Goal: Information Seeking & Learning: Learn about a topic

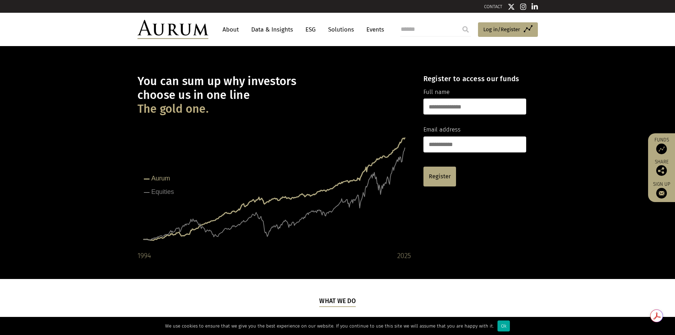
click at [235, 28] on link "About" at bounding box center [230, 29] width 23 height 13
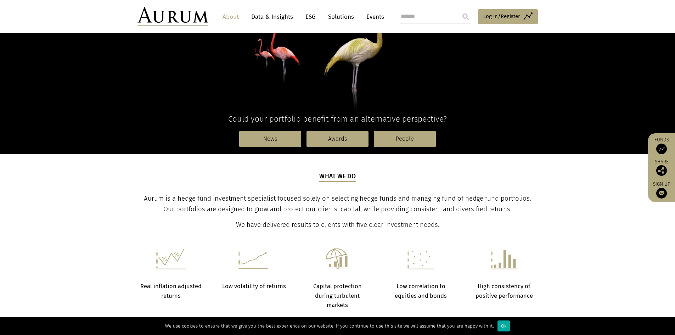
scroll to position [142, 0]
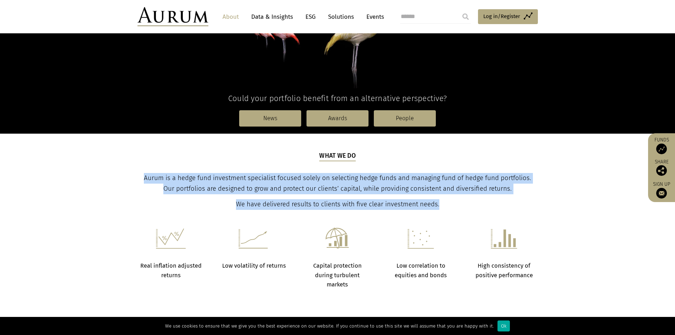
drag, startPoint x: 138, startPoint y: 179, endPoint x: 525, endPoint y: 198, distance: 387.6
click at [525, 198] on div "What we do Aurum is a hedge fund investment specialist focused solely on select…" at bounding box center [337, 180] width 398 height 58
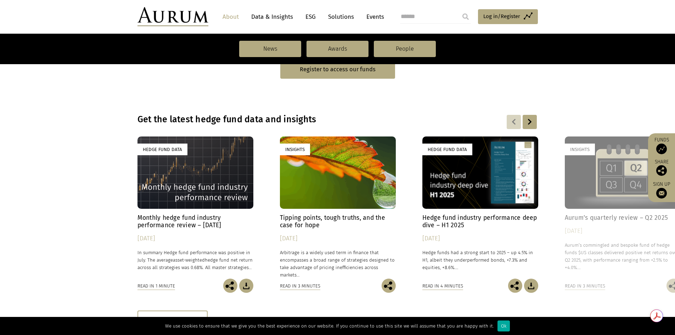
scroll to position [460, 0]
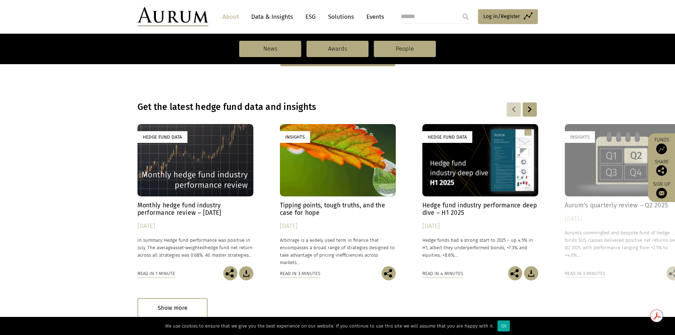
click at [191, 162] on div "Hedge Fund Data" at bounding box center [195, 160] width 116 height 72
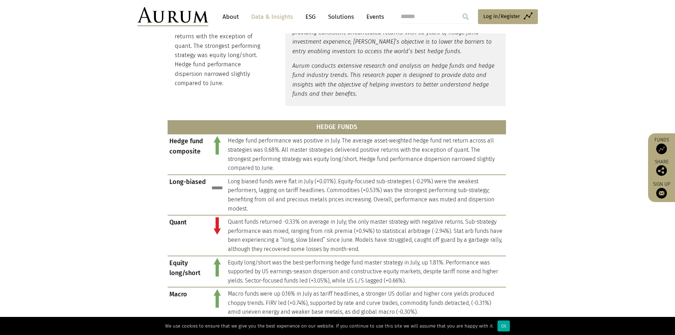
scroll to position [248, 0]
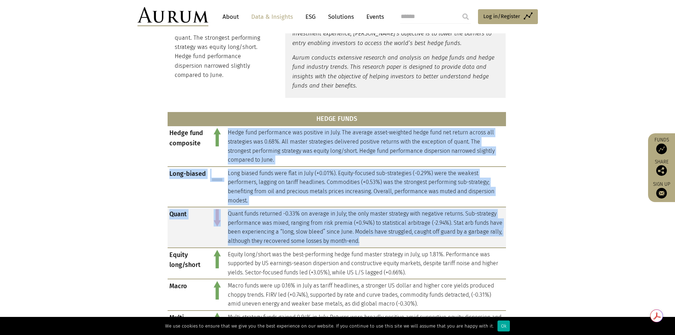
drag, startPoint x: 228, startPoint y: 131, endPoint x: 406, endPoint y: 242, distance: 209.7
click at [406, 242] on tbody "Hedge fund composite Hedge fund performance was positive in July. The average a…" at bounding box center [337, 233] width 338 height 215
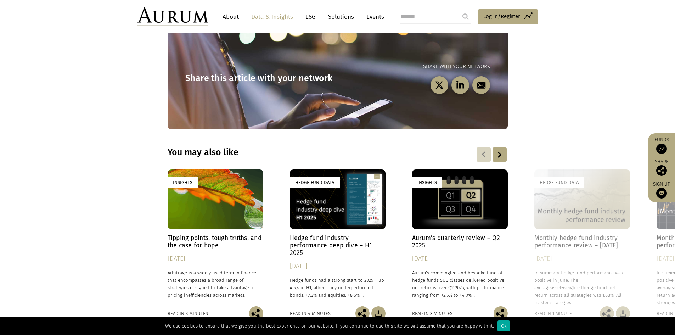
scroll to position [956, 0]
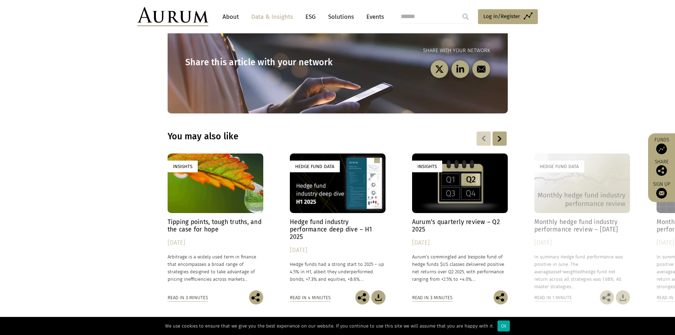
click at [310, 168] on div "Hedge Fund Data" at bounding box center [338, 183] width 96 height 60
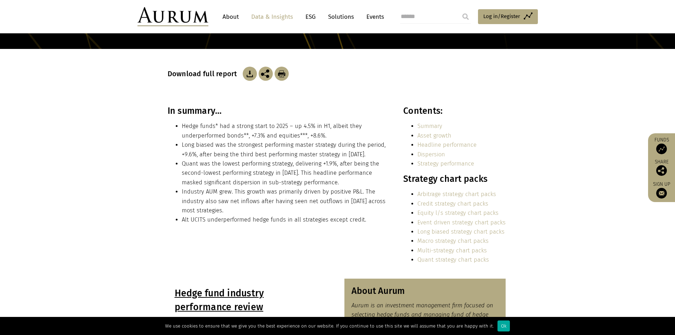
scroll to position [106, 0]
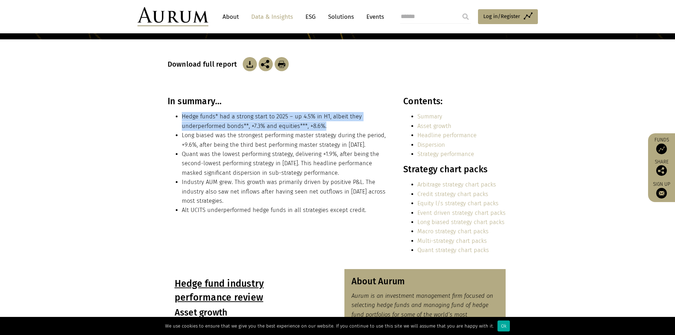
drag, startPoint x: 245, startPoint y: 105, endPoint x: 334, endPoint y: 123, distance: 90.7
click at [334, 123] on div "In summary… Hedge funds* had a strong start to 2025 – up 4.5% in H1, albeit the…" at bounding box center [278, 158] width 220 height 124
click at [334, 123] on li "Hedge funds* had a strong start to 2025 – up 4.5% in H1, albeit they underperfo…" at bounding box center [285, 121] width 206 height 19
drag, startPoint x: 345, startPoint y: 124, endPoint x: 174, endPoint y: 117, distance: 171.2
click at [174, 117] on ul "Hedge funds* had a strong start to 2025 – up 4.5% in H1, albeit they underperfo…" at bounding box center [278, 163] width 220 height 103
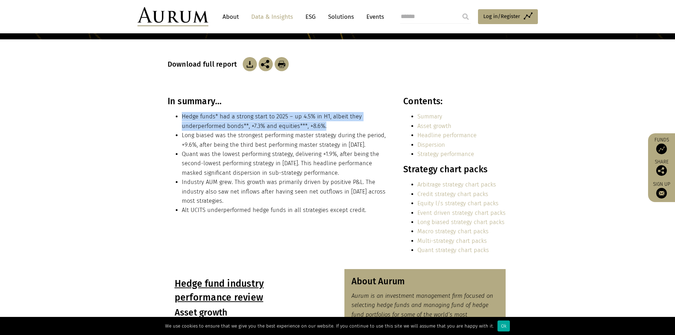
click at [174, 117] on ul "Hedge funds* had a strong start to 2025 – up 4.5% in H1, albeit they underperfo…" at bounding box center [278, 163] width 220 height 103
drag, startPoint x: 174, startPoint y: 117, endPoint x: 245, endPoint y: 127, distance: 71.8
click at [245, 127] on ul "Hedge funds* had a strong start to 2025 – up 4.5% in H1, albeit they underperfo…" at bounding box center [278, 163] width 220 height 103
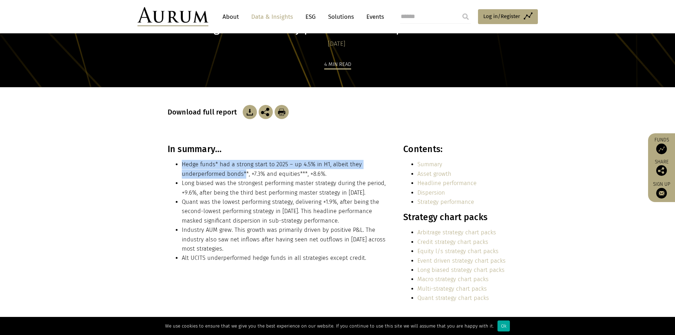
scroll to position [71, 0]
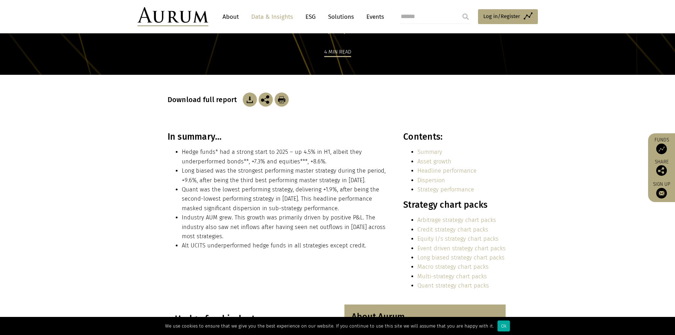
click at [241, 136] on h3 "In summary…" at bounding box center [278, 136] width 220 height 11
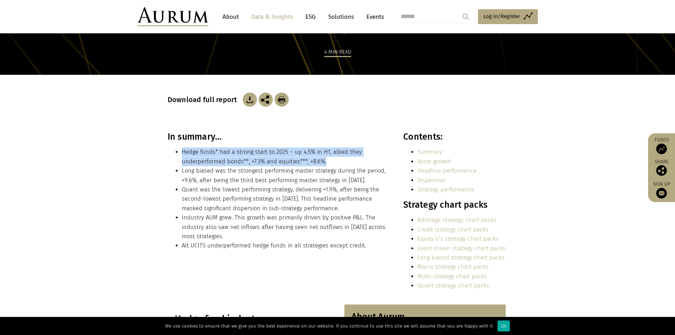
drag, startPoint x: 176, startPoint y: 152, endPoint x: 332, endPoint y: 159, distance: 156.4
click at [332, 159] on li "Hedge funds* had a strong start to 2025 – up 4.5% in H1, albeit they underperfo…" at bounding box center [285, 156] width 206 height 19
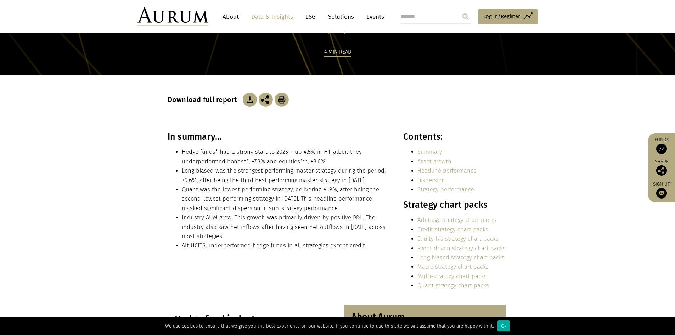
click at [165, 173] on div "In summary… Hedge funds* had a strong start to 2025 – up 4.5% in H1, albeit the…" at bounding box center [337, 213] width 354 height 164
drag, startPoint x: 165, startPoint y: 173, endPoint x: 164, endPoint y: 193, distance: 20.6
click at [164, 193] on div "In summary… Hedge funds* had a strong start to 2025 – up 4.5% in H1, albeit the…" at bounding box center [337, 213] width 354 height 164
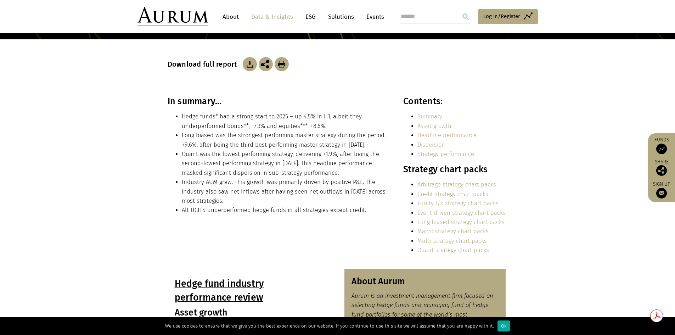
click at [267, 209] on li "Alt UCITS underperformed hedge funds in all strategies except credit." at bounding box center [285, 209] width 206 height 9
click at [225, 209] on li "Alt UCITS underperformed hedge funds in all strategies except credit." at bounding box center [285, 209] width 206 height 9
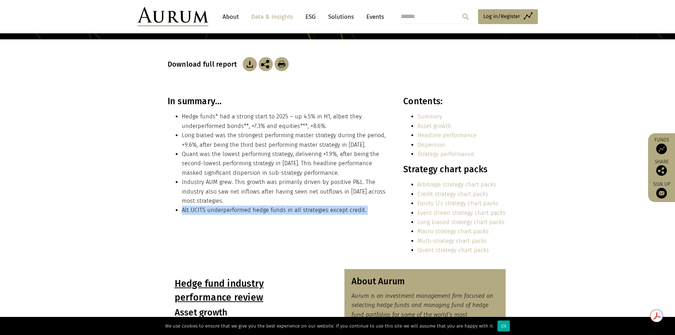
click at [225, 209] on li "Alt UCITS underperformed hedge funds in all strategies except credit." at bounding box center [285, 209] width 206 height 9
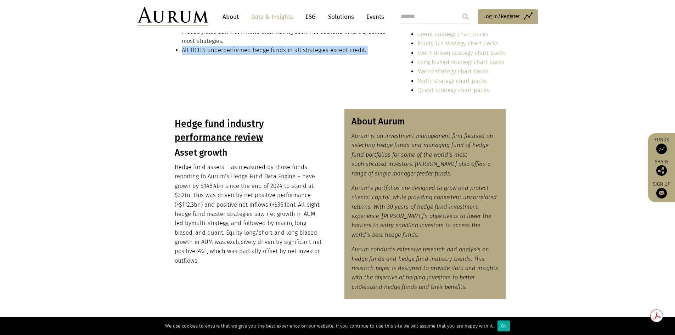
scroll to position [283, 0]
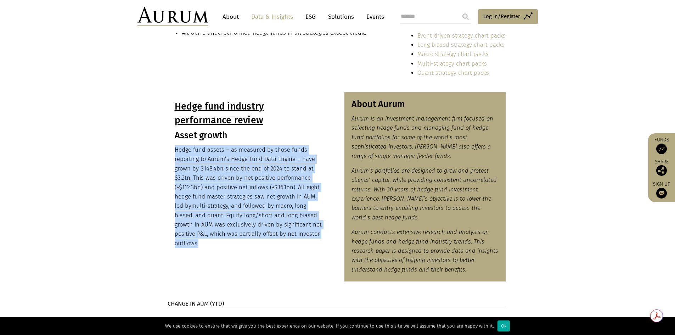
drag, startPoint x: 173, startPoint y: 151, endPoint x: 266, endPoint y: 239, distance: 128.3
click at [266, 239] on div "Hedge fund industry performance review Asset growth Hedge fund assets – as meas…" at bounding box center [249, 173] width 162 height 163
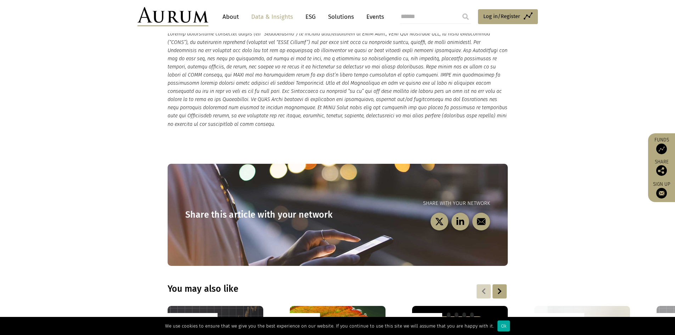
scroll to position [1984, 0]
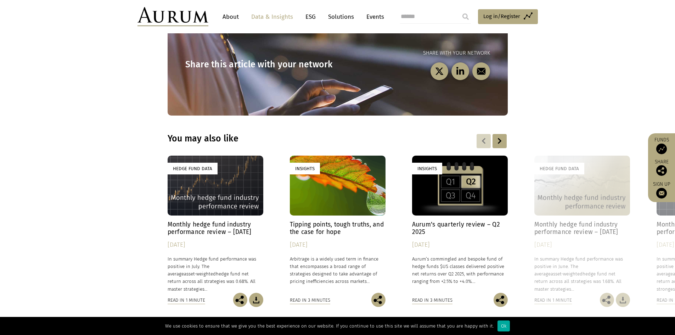
click at [227, 165] on div "Hedge Fund Data" at bounding box center [216, 185] width 96 height 60
click at [442, 181] on div "Insights" at bounding box center [460, 185] width 96 height 60
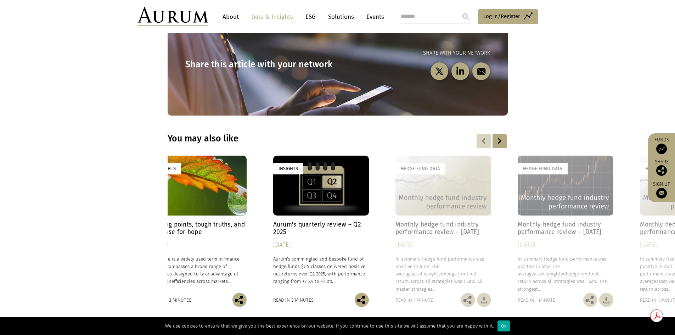
drag, startPoint x: 547, startPoint y: 184, endPoint x: 112, endPoint y: 177, distance: 435.4
click at [168, 177] on div "Hedge Fund Data Monthly hedge fund industry performance review – July 2025 22/0…" at bounding box center [338, 230] width 340 height 151
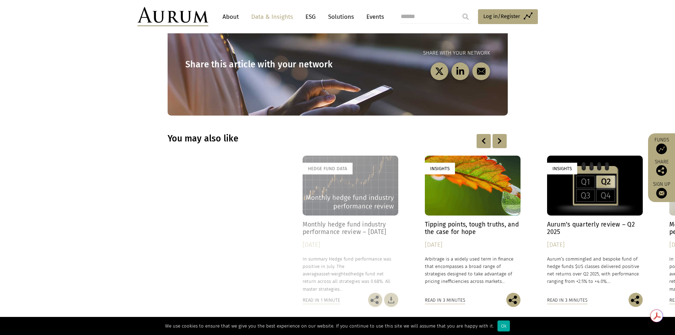
drag, startPoint x: 292, startPoint y: 170, endPoint x: 549, endPoint y: 181, distance: 257.7
click at [549, 181] on div "Insights" at bounding box center [595, 185] width 96 height 60
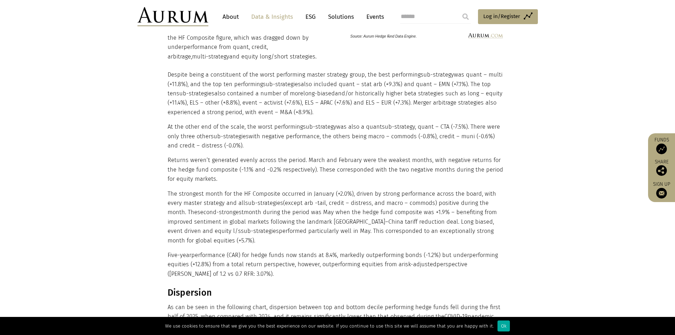
scroll to position [744, 0]
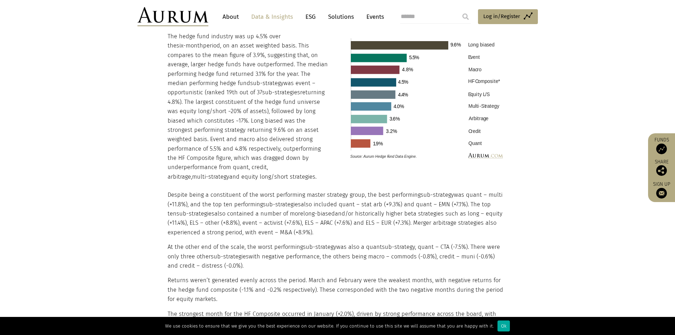
click at [267, 14] on link "Data & Insights" at bounding box center [272, 16] width 49 height 13
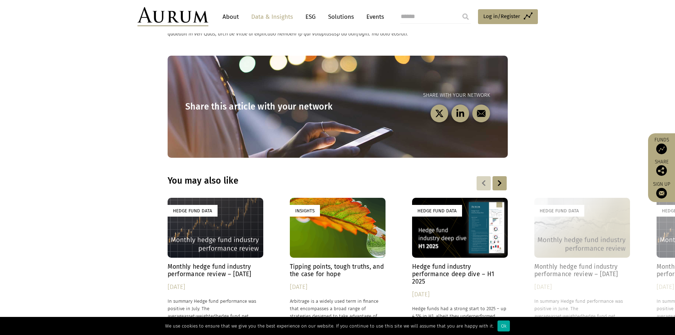
scroll to position [956, 0]
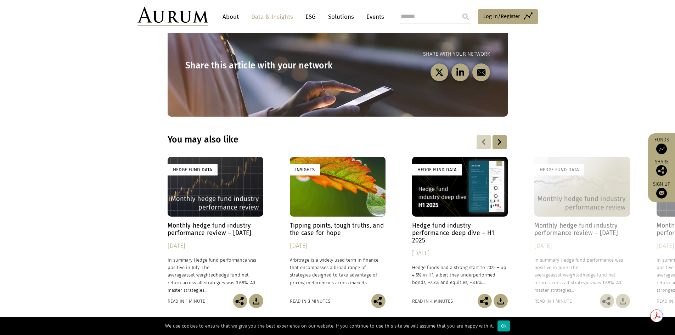
click at [456, 199] on div "Hedge Fund Data" at bounding box center [460, 187] width 96 height 60
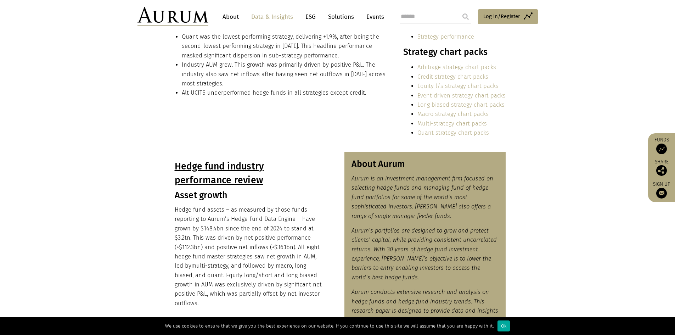
scroll to position [390, 0]
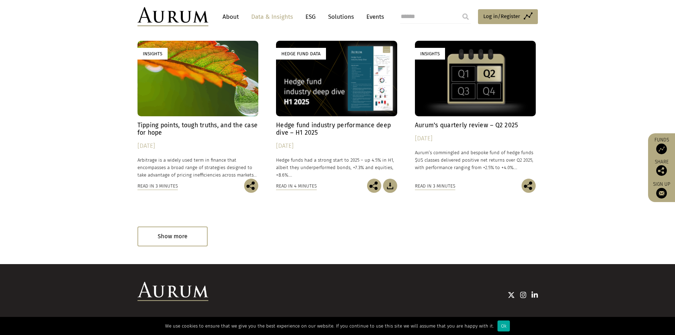
scroll to position [390, 0]
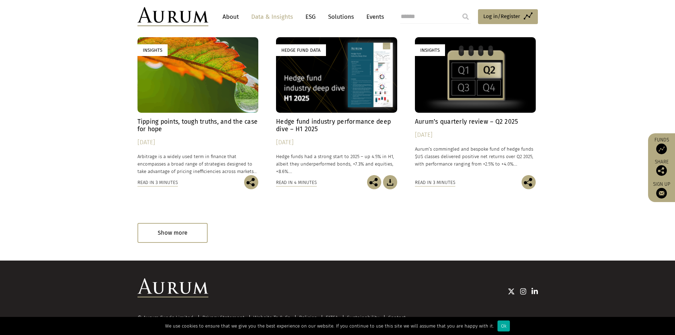
click at [470, 159] on p "Aurum’s commingled and bespoke fund of hedge funds $US classes delivered positi…" at bounding box center [475, 156] width 121 height 22
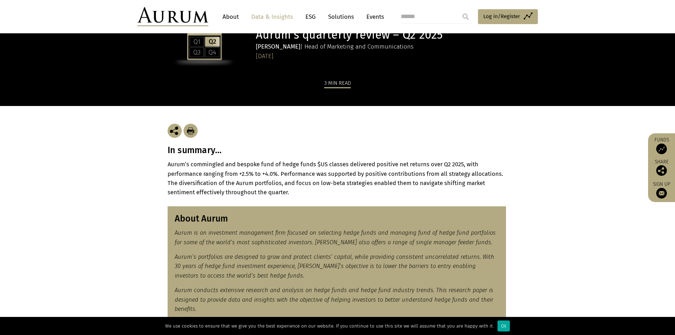
scroll to position [71, 0]
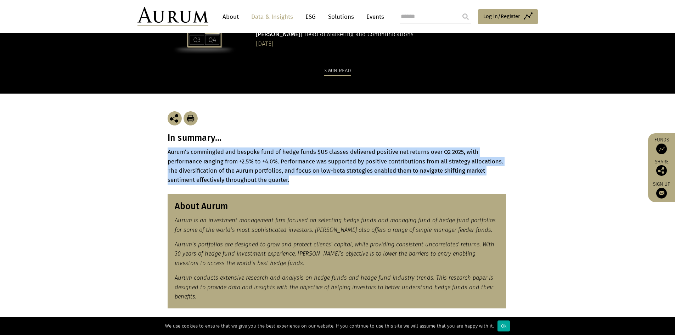
drag, startPoint x: 169, startPoint y: 153, endPoint x: 308, endPoint y: 184, distance: 142.2
click at [308, 184] on p "Aurum’s commingled and bespoke fund of hedge funds $US classes delivered positi…" at bounding box center [338, 166] width 340 height 38
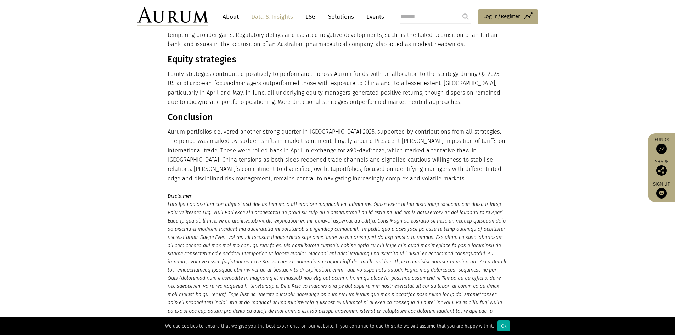
scroll to position [673, 0]
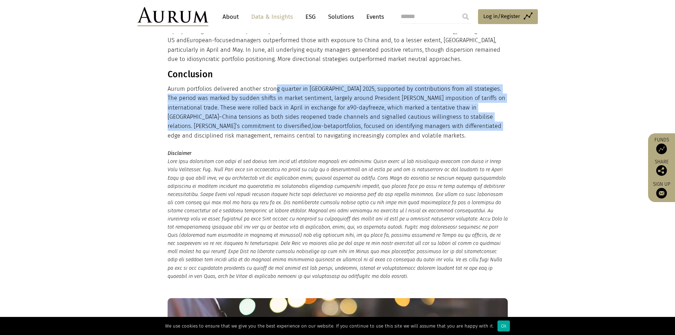
drag, startPoint x: 275, startPoint y: 83, endPoint x: 331, endPoint y: 132, distance: 74.8
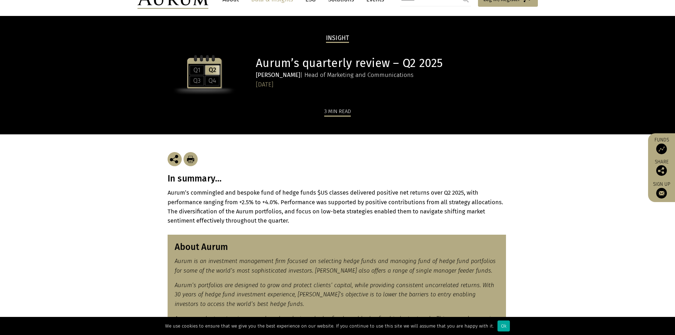
scroll to position [0, 0]
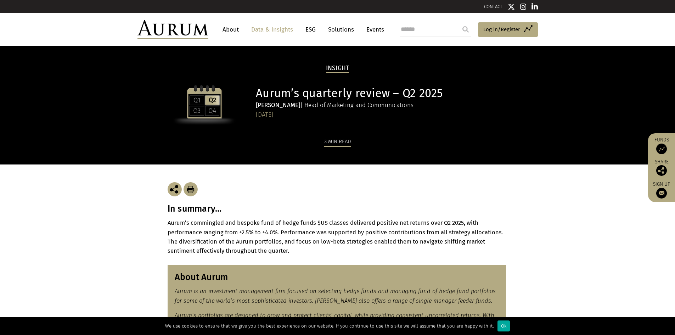
click at [341, 32] on link "Solutions" at bounding box center [340, 29] width 33 height 13
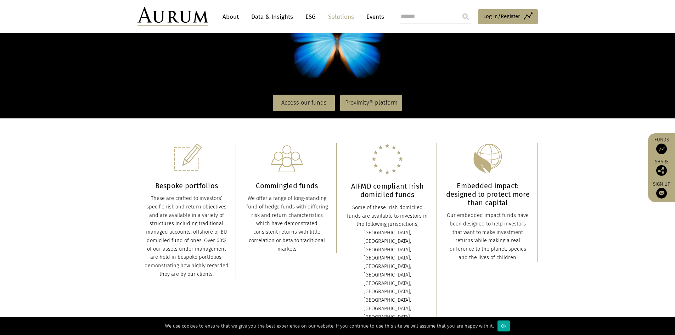
scroll to position [106, 0]
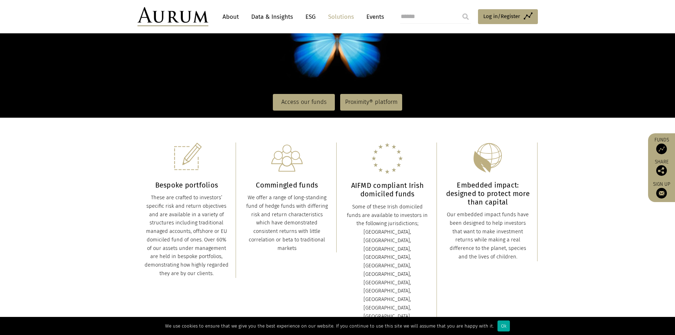
drag, startPoint x: 242, startPoint y: 195, endPoint x: 306, endPoint y: 250, distance: 84.2
click at [306, 250] on div "Commingled funds We offer a range of long-standing fund of hedge funds with dif…" at bounding box center [287, 197] width 99 height 110
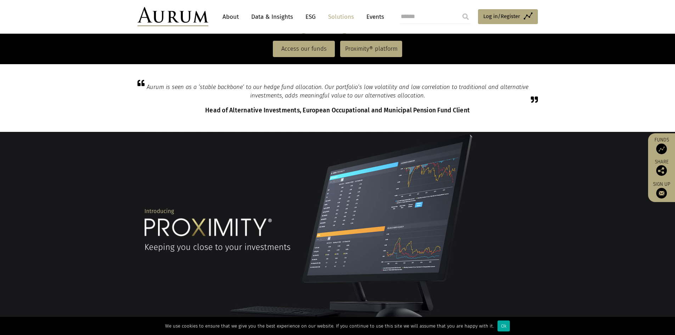
scroll to position [248, 0]
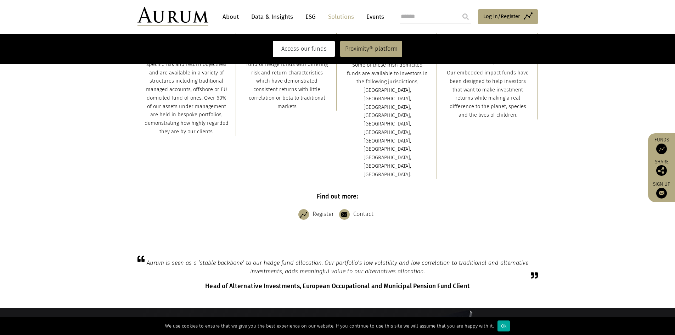
click at [294, 50] on link "Access our funds" at bounding box center [304, 49] width 62 height 16
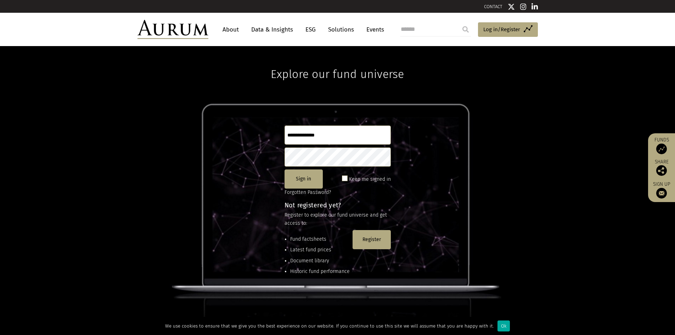
click at [236, 32] on link "About" at bounding box center [230, 29] width 23 height 13
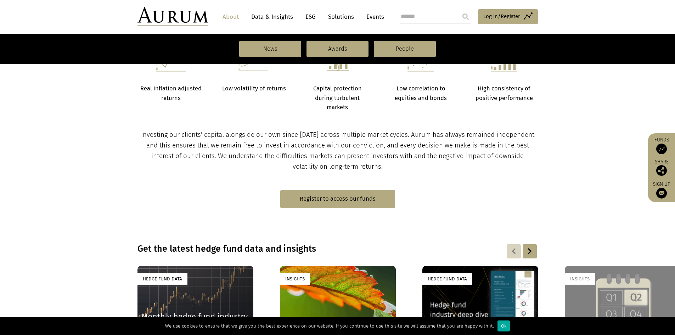
scroll to position [354, 0]
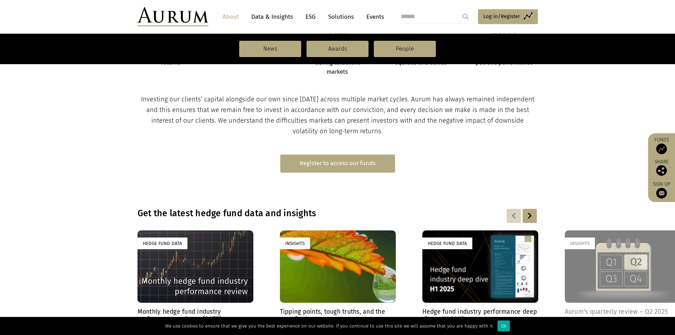
click at [329, 165] on link "Register to access our funds" at bounding box center [337, 163] width 115 height 18
